Goal: Task Accomplishment & Management: Use online tool/utility

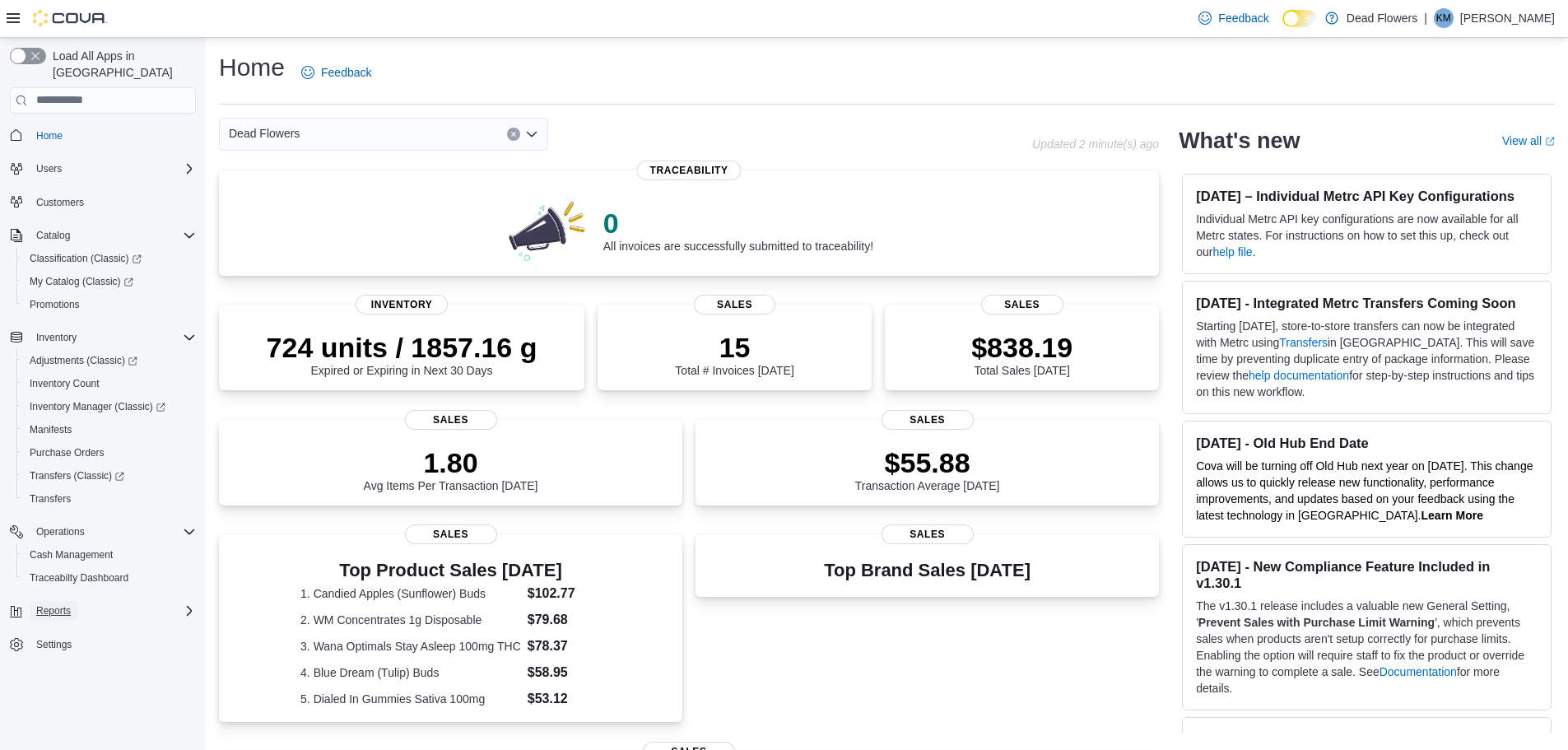
click at [65, 604] on span "Reports" at bounding box center [53, 610] width 35 height 13
click at [49, 697] on span "Reports" at bounding box center [46, 703] width 35 height 13
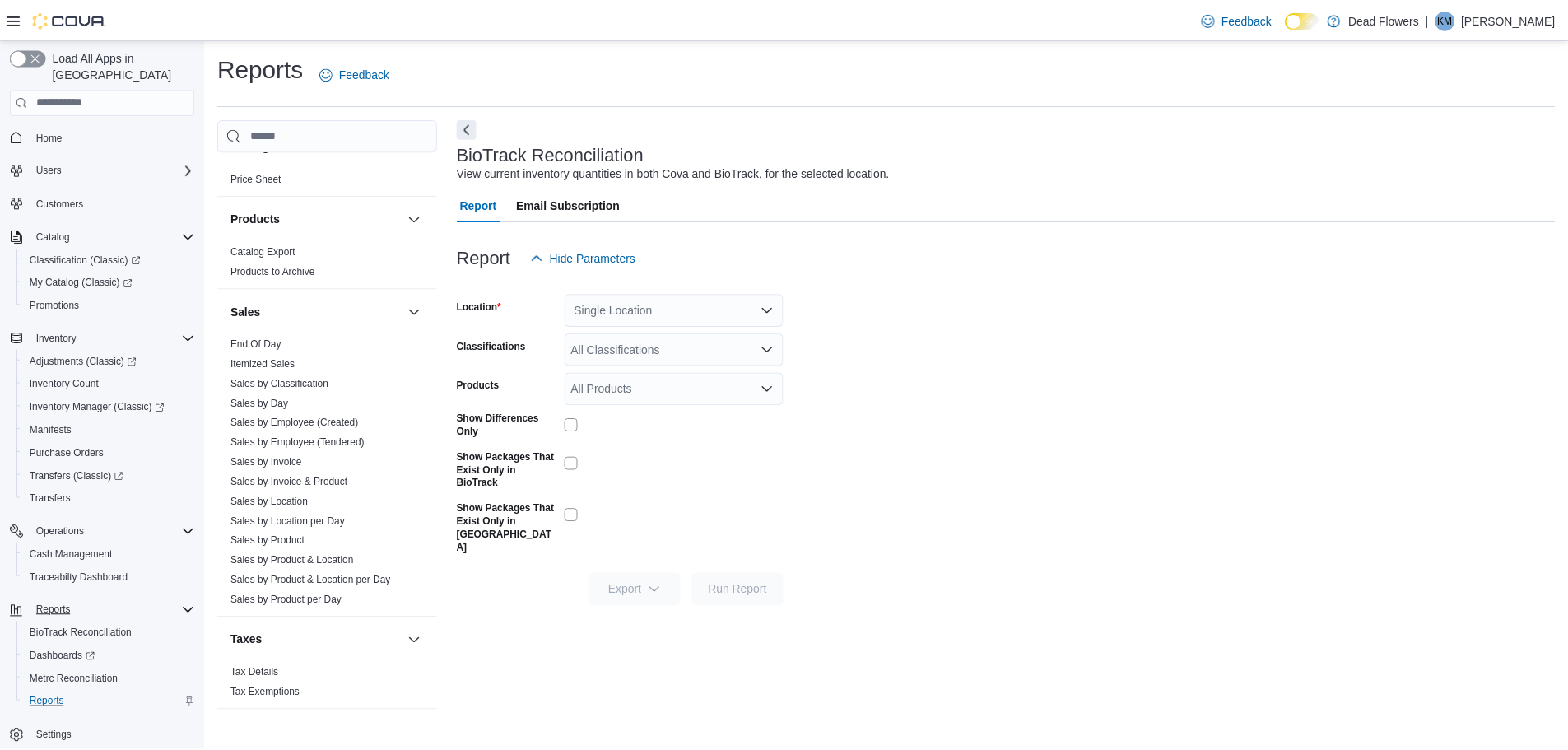
scroll to position [944, 0]
click at [274, 457] on link "Sales by Invoice" at bounding box center [268, 455] width 71 height 12
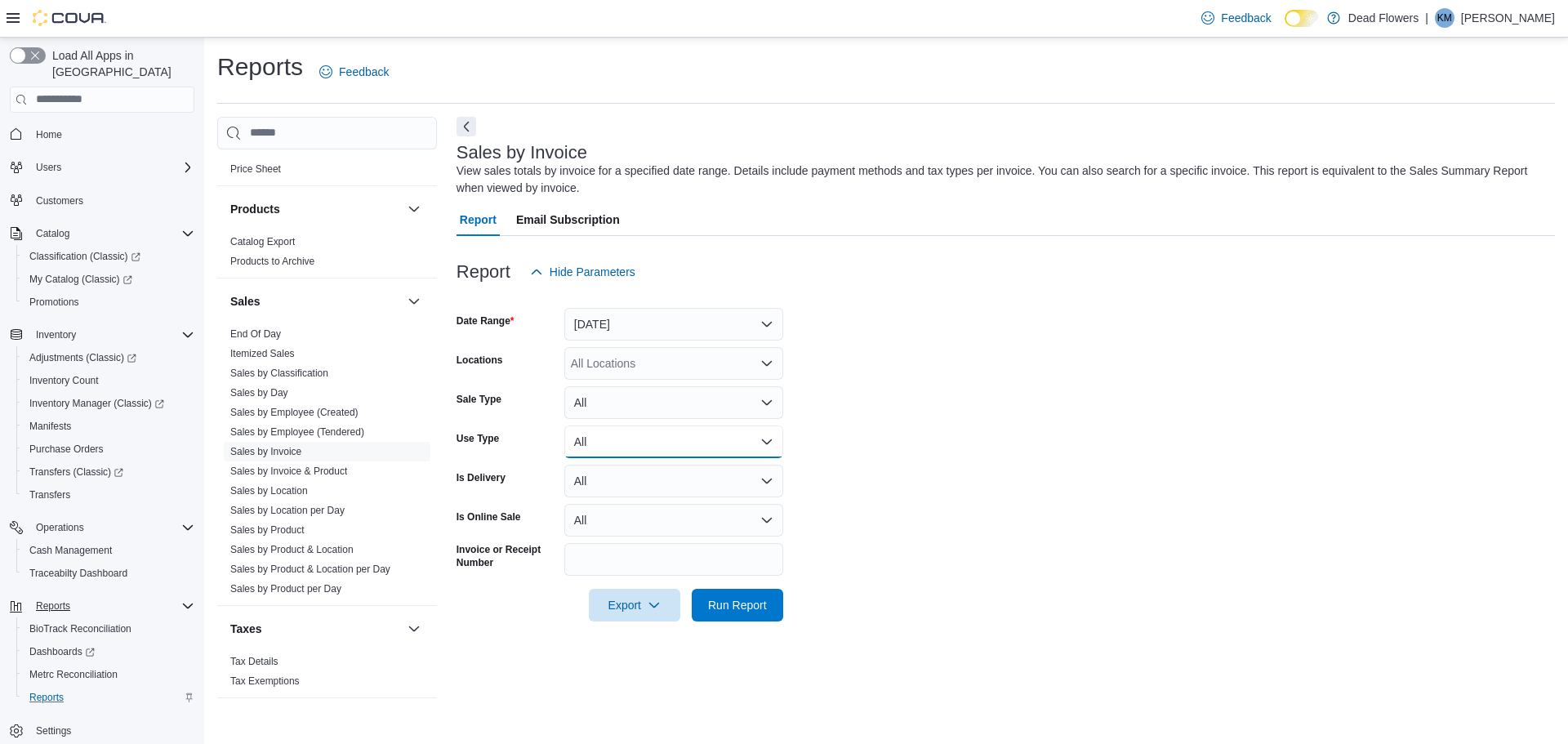
click at [681, 450] on button "All" at bounding box center [674, 441] width 219 height 33
click at [614, 543] on span "Medical" at bounding box center [683, 540] width 186 height 19
click at [717, 605] on span "Run Report" at bounding box center [737, 604] width 59 height 16
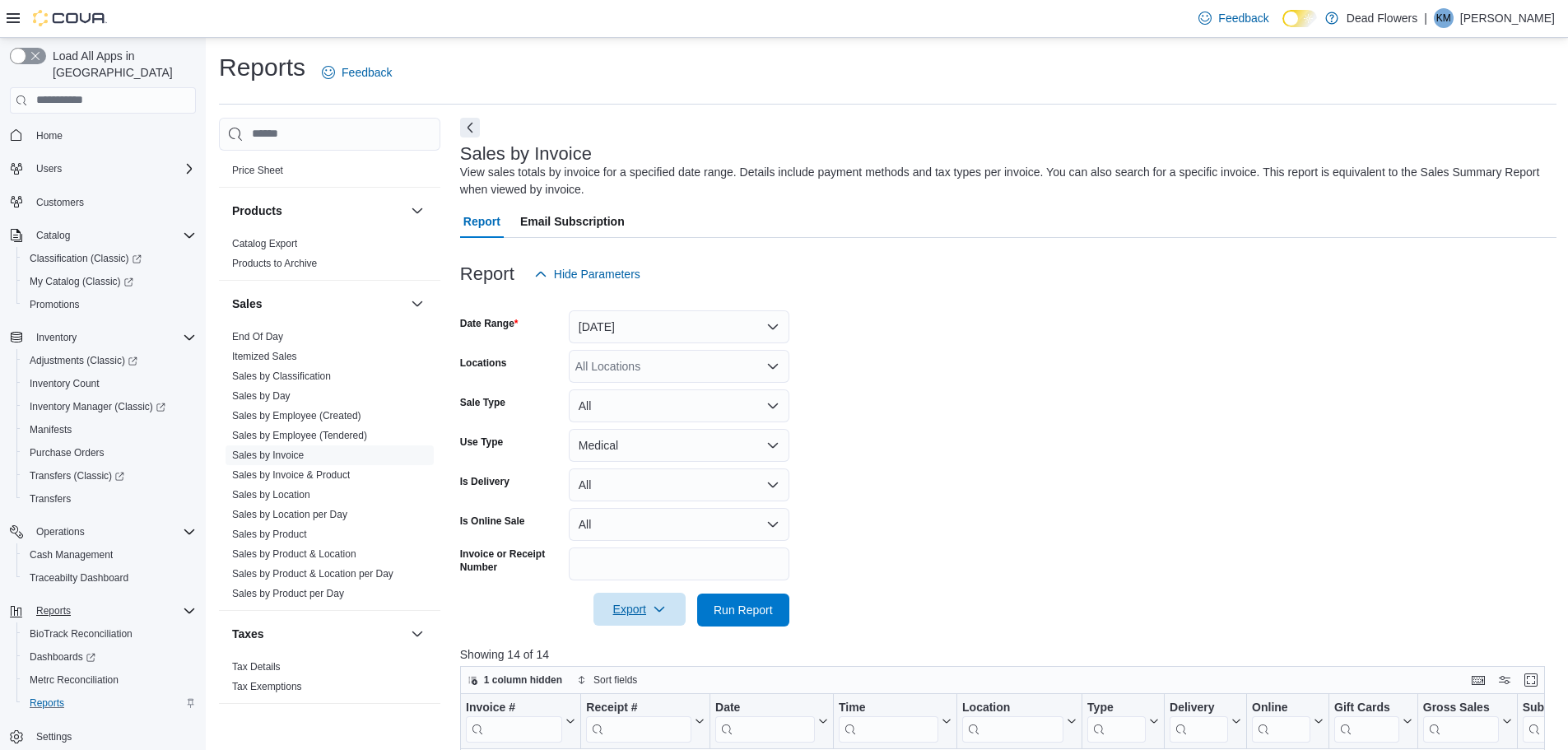
click at [624, 618] on span "Export" at bounding box center [639, 608] width 72 height 33
click at [631, 640] on span "Export to Excel" at bounding box center [641, 642] width 74 height 13
click at [1166, 431] on form "Date Range [DATE] Locations All Locations Sale Type All Use Type Medical Is Del…" at bounding box center [1009, 458] width 1097 height 336
click at [298, 536] on link "Sales by Product" at bounding box center [270, 534] width 75 height 12
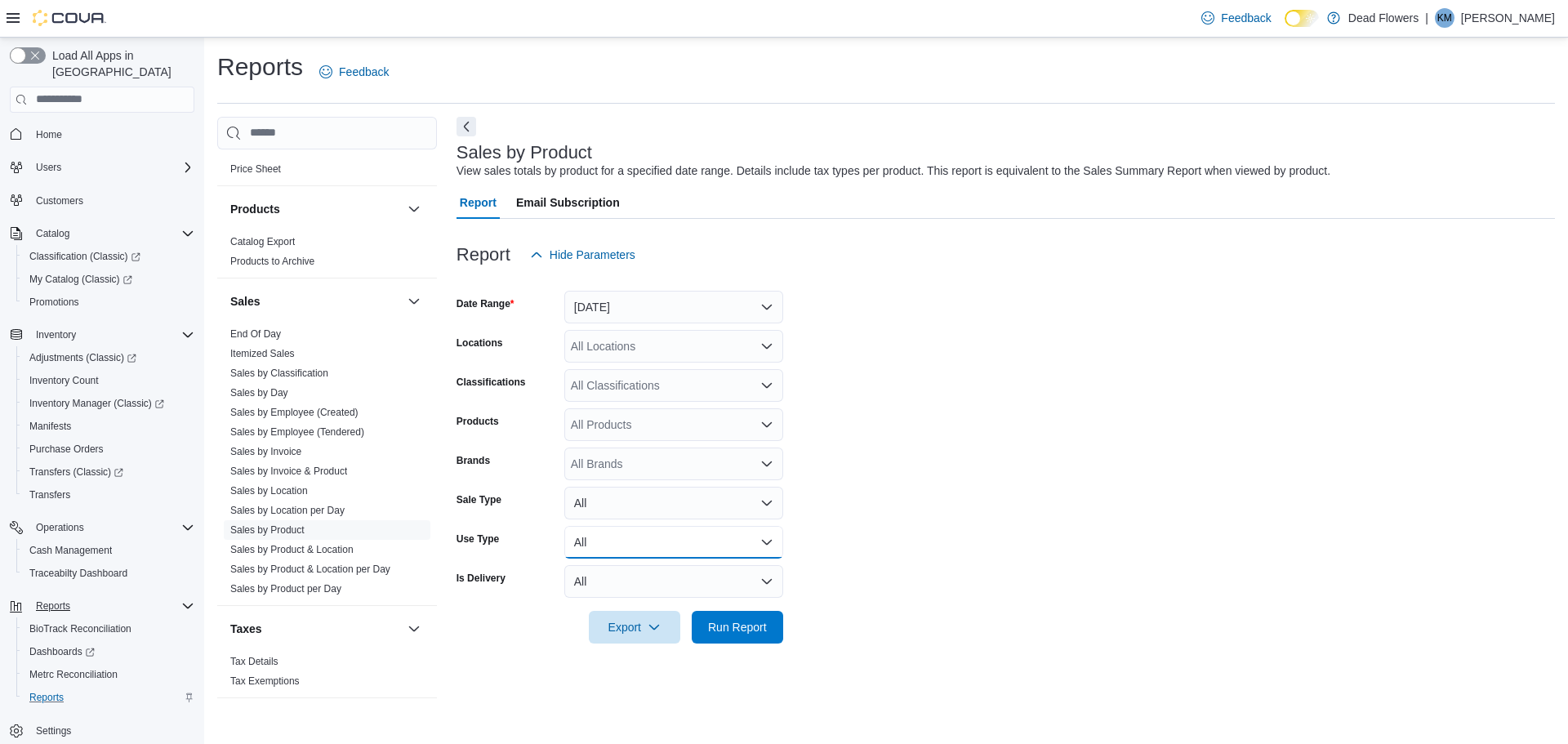
click at [695, 540] on button "All" at bounding box center [674, 542] width 219 height 33
click at [620, 638] on span "Medical" at bounding box center [683, 640] width 186 height 19
click at [750, 630] on span "Run Report" at bounding box center [737, 626] width 59 height 16
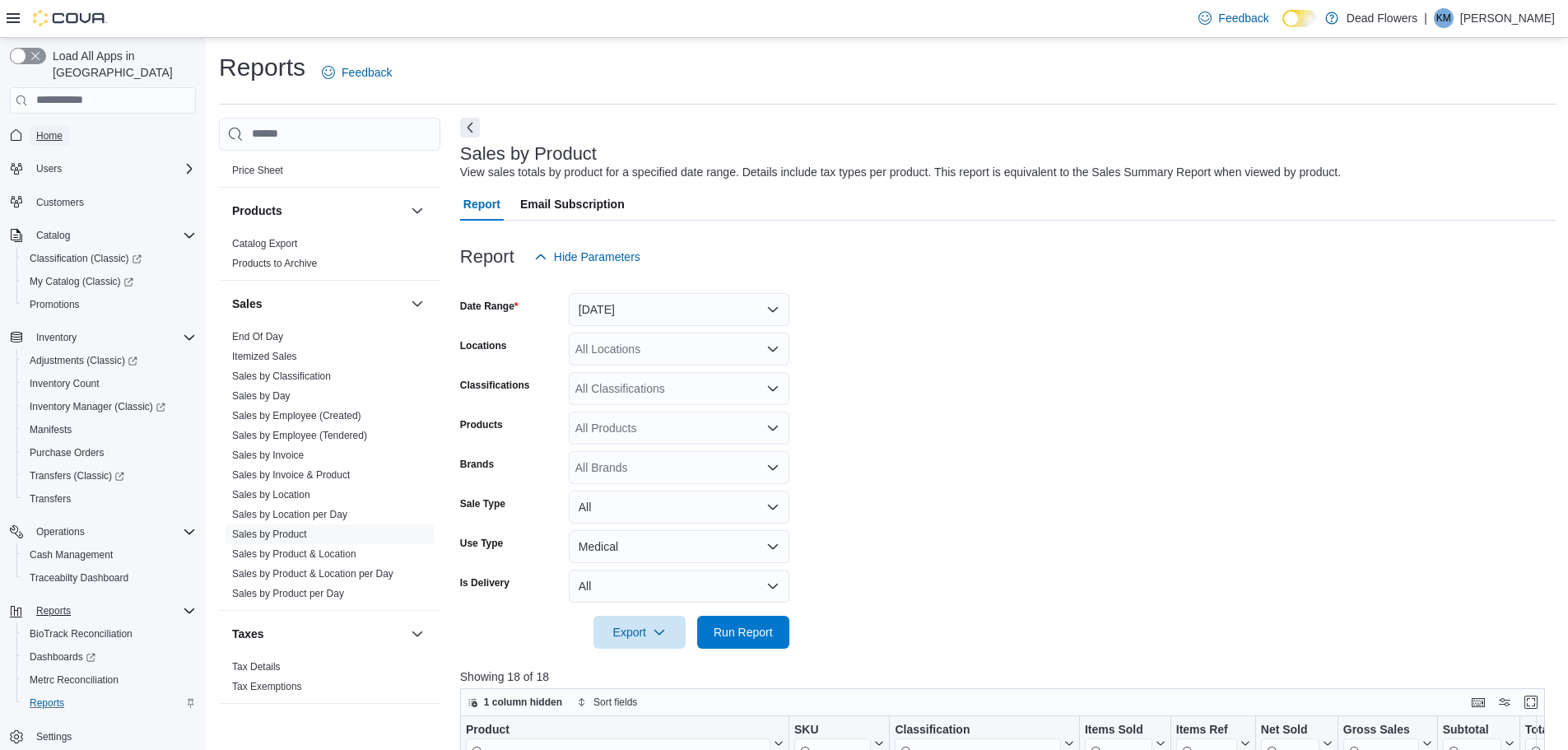
click at [57, 129] on span "Home" at bounding box center [50, 135] width 27 height 13
